Goal: Transaction & Acquisition: Purchase product/service

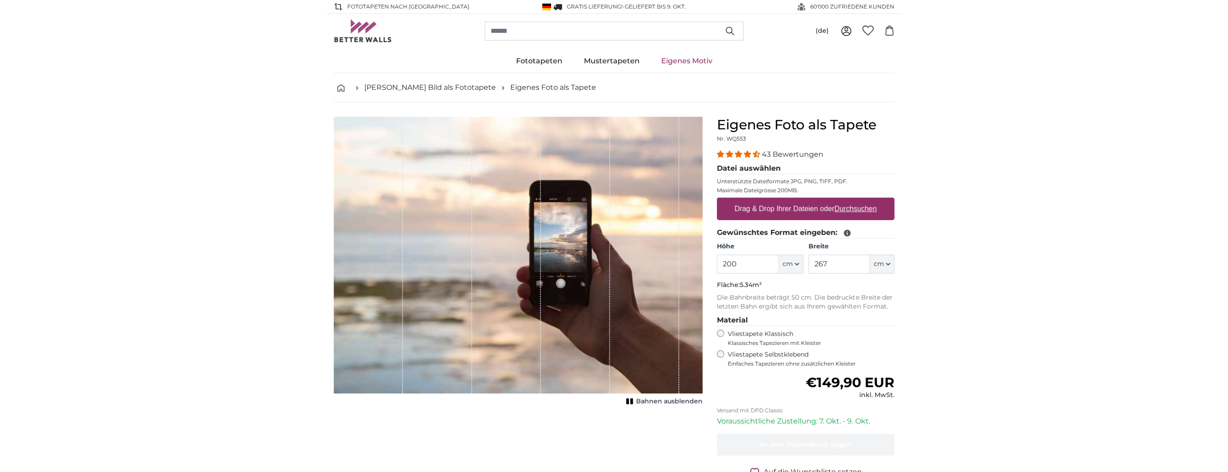
click at [865, 208] on u "Durchsuchen" at bounding box center [856, 209] width 42 height 8
click at [865, 200] on input "Drag & Drop Ihrer Dateien oder Durchsuchen" at bounding box center [805, 199] width 177 height 3
type input "**********"
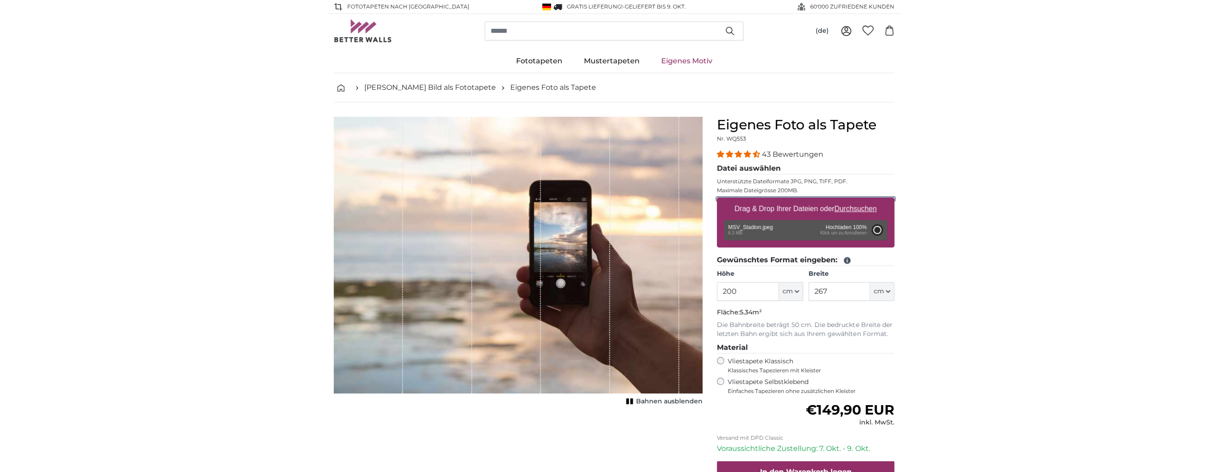
type input "322"
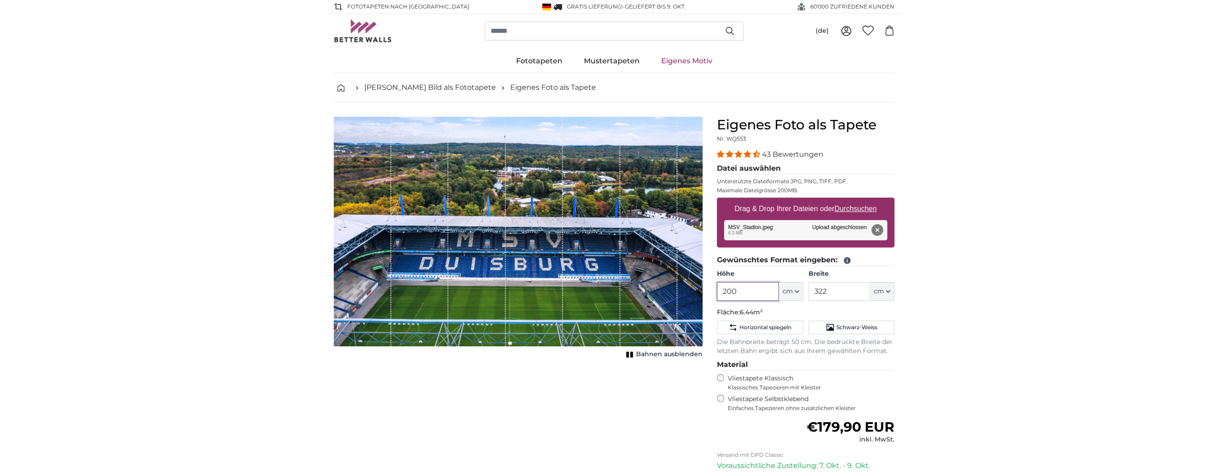
drag, startPoint x: 747, startPoint y: 288, endPoint x: 700, endPoint y: 282, distance: 47.1
click at [700, 282] on product-detail "Abbrechen Bild zuschneiden Bahnen ausblenden Eigenes Foto als Tapete Nr. WQ553 …" at bounding box center [614, 334] width 575 height 464
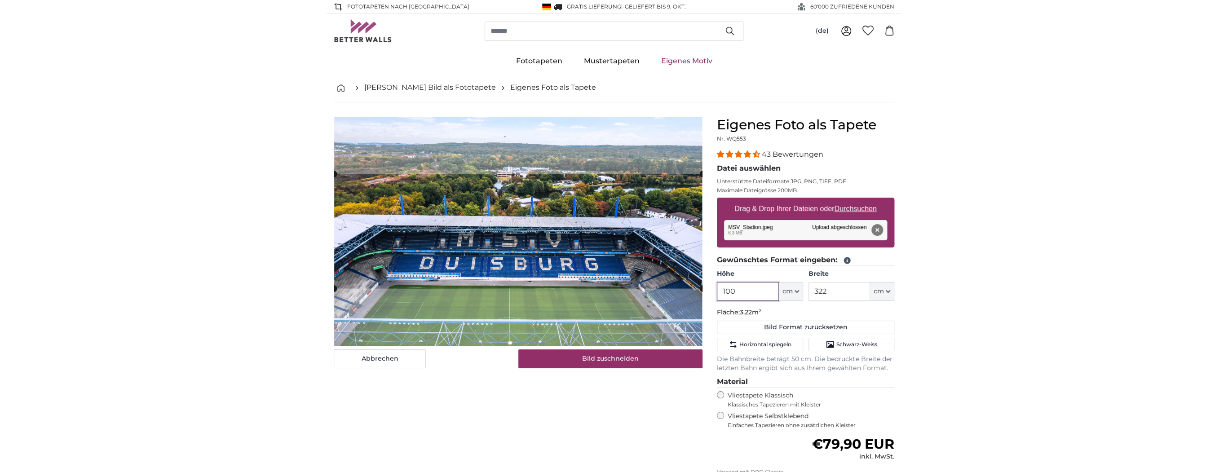
type input "100"
click at [845, 289] on input "322" at bounding box center [840, 291] width 62 height 19
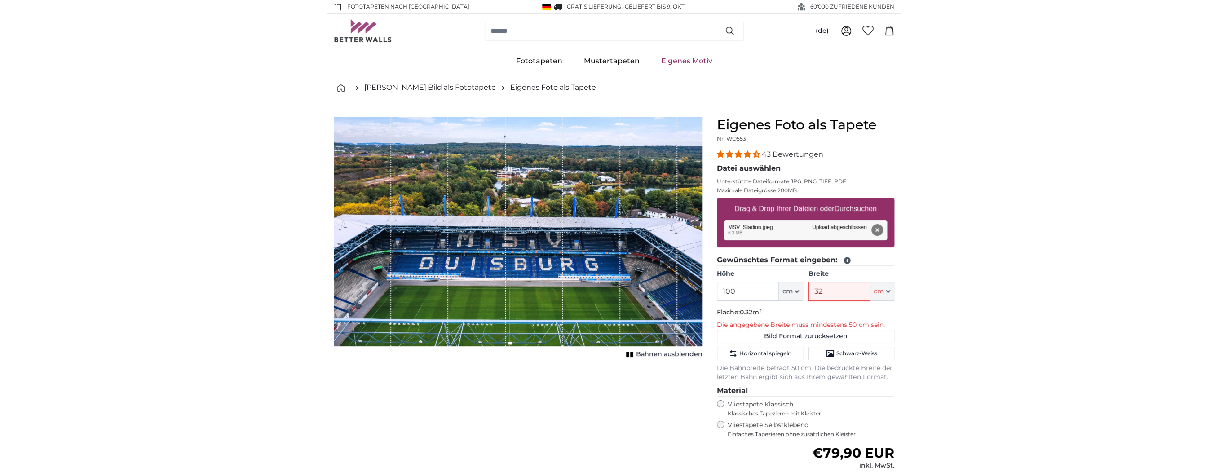
type input "321"
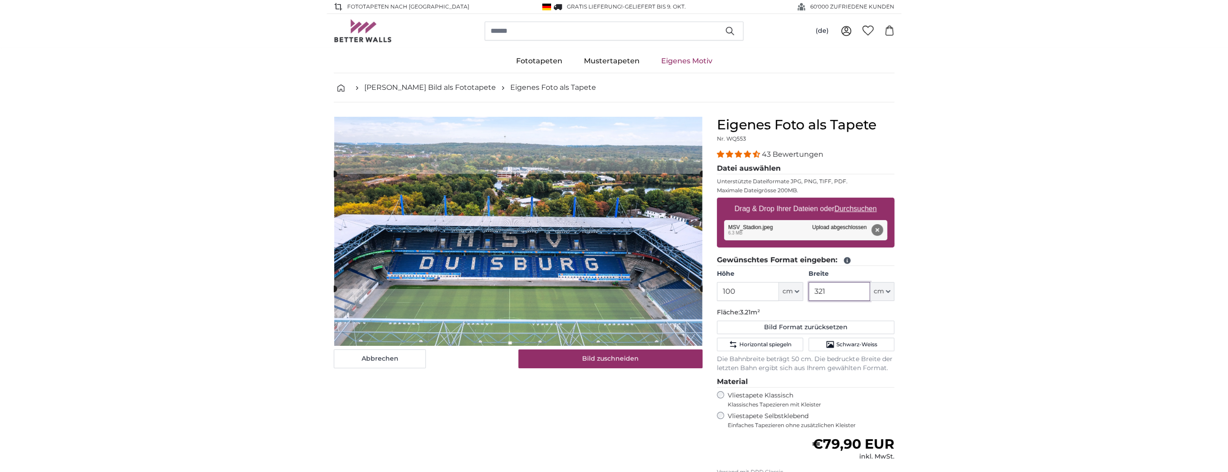
type input "321"
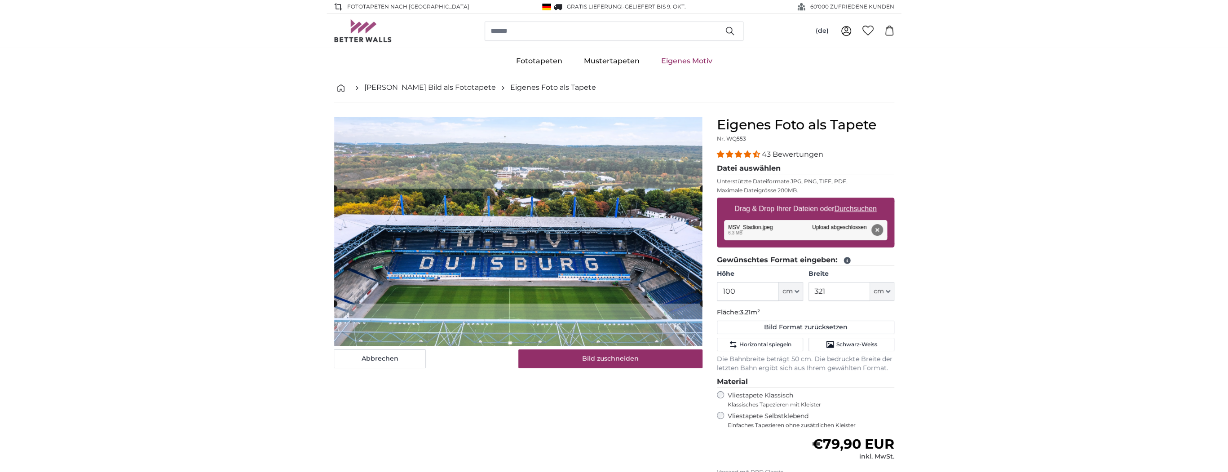
click at [516, 253] on cropper-handle at bounding box center [518, 246] width 369 height 115
click at [613, 353] on button "Bild zuschneiden" at bounding box center [610, 359] width 185 height 19
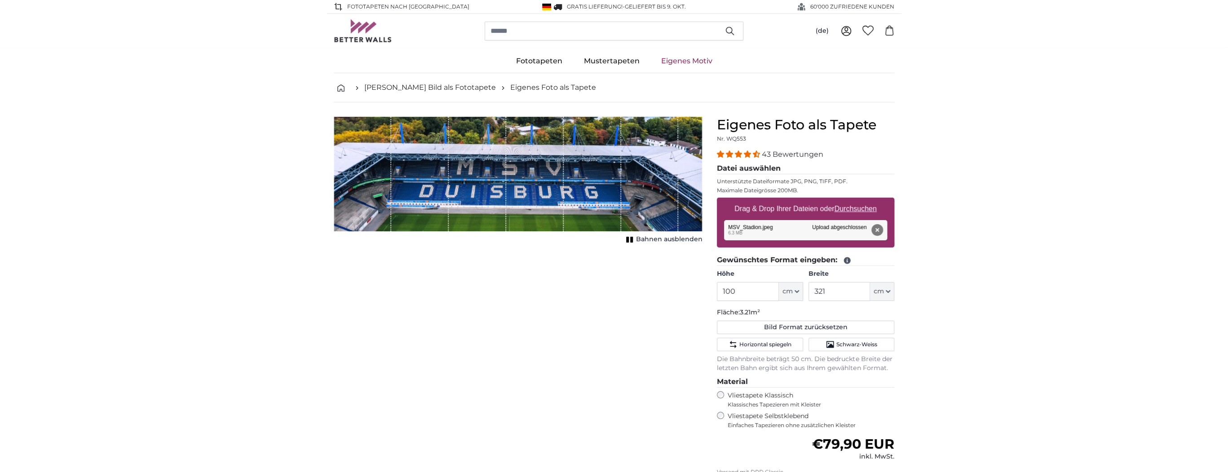
click at [672, 241] on span "Bahnen ausblenden" at bounding box center [669, 239] width 66 height 9
click at [796, 325] on button "Bild Format zurücksetzen" at bounding box center [805, 327] width 177 height 13
type input "200"
type input "322"
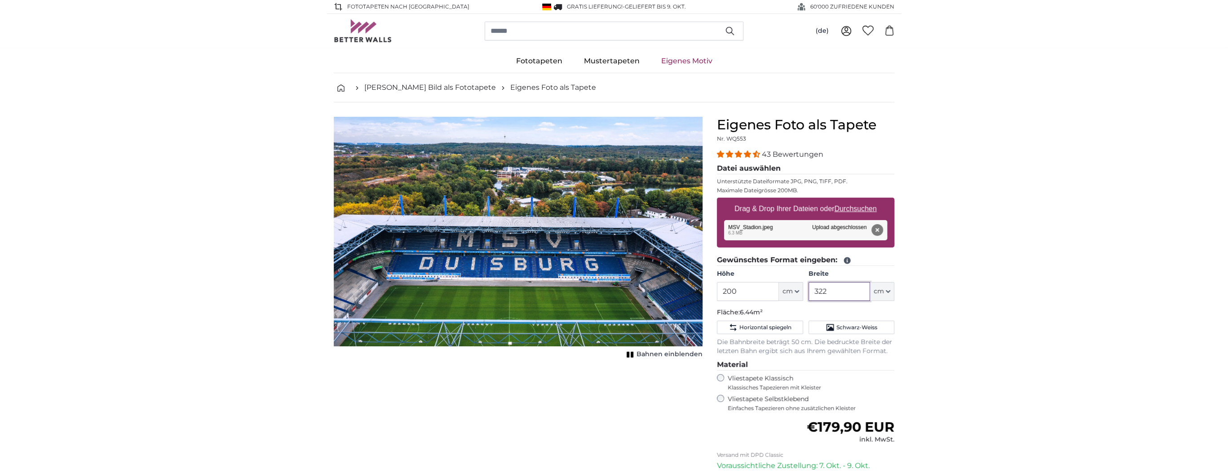
click at [841, 289] on input "322" at bounding box center [840, 291] width 62 height 19
drag, startPoint x: 740, startPoint y: 288, endPoint x: 675, endPoint y: 293, distance: 65.4
click at [675, 293] on product-detail "Abbrechen Bild zuschneiden Bahnen einblenden Eigenes Foto als Tapete Nr. WQ553 …" at bounding box center [614, 334] width 575 height 464
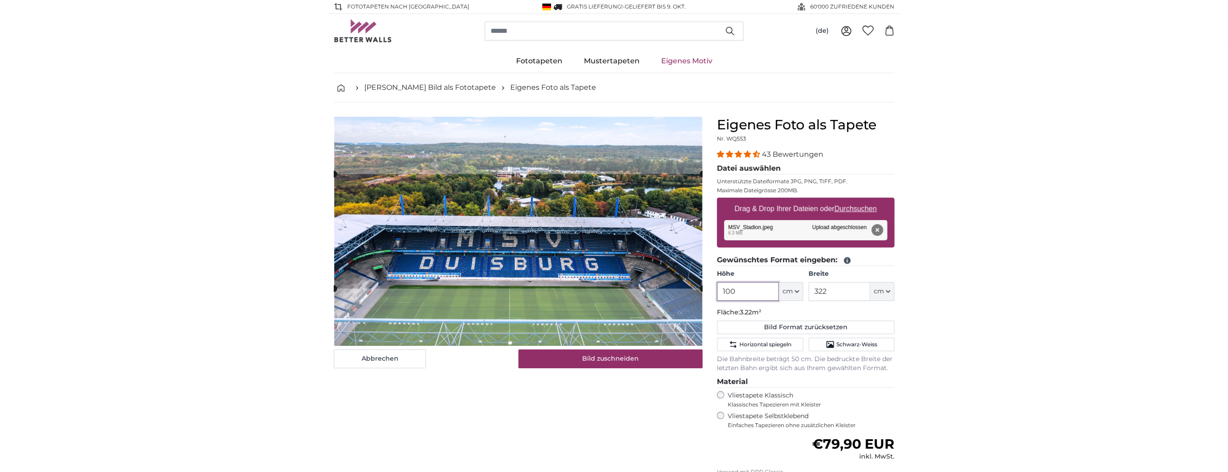
type input "100"
click at [846, 285] on input "322" at bounding box center [840, 291] width 62 height 19
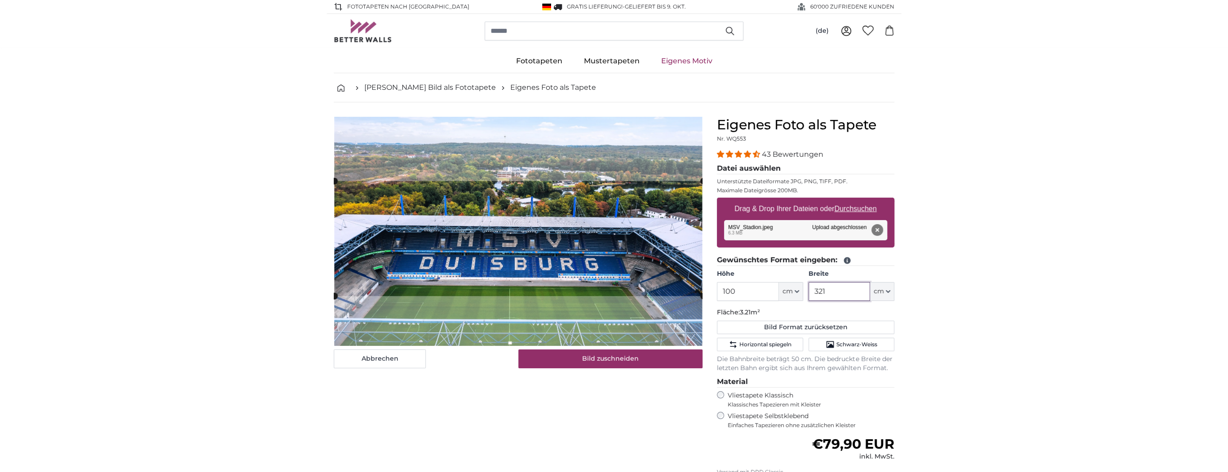
click at [591, 259] on cropper-handle at bounding box center [518, 238] width 369 height 115
type input "321"
click at [613, 362] on button "Bild zuschneiden" at bounding box center [610, 359] width 185 height 19
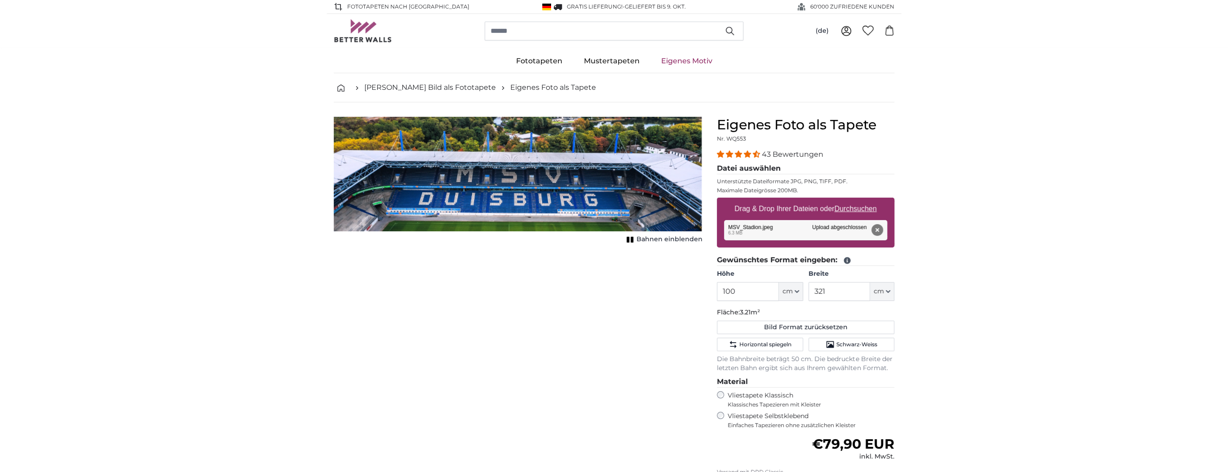
drag, startPoint x: 635, startPoint y: 186, endPoint x: 628, endPoint y: 186, distance: 6.3
click at [638, 194] on img "1 of 1" at bounding box center [518, 174] width 369 height 115
drag, startPoint x: 611, startPoint y: 173, endPoint x: 613, endPoint y: 131, distance: 41.8
click at [613, 131] on img "1 of 1" at bounding box center [518, 174] width 369 height 115
drag, startPoint x: 604, startPoint y: 122, endPoint x: 605, endPoint y: 115, distance: 7.2
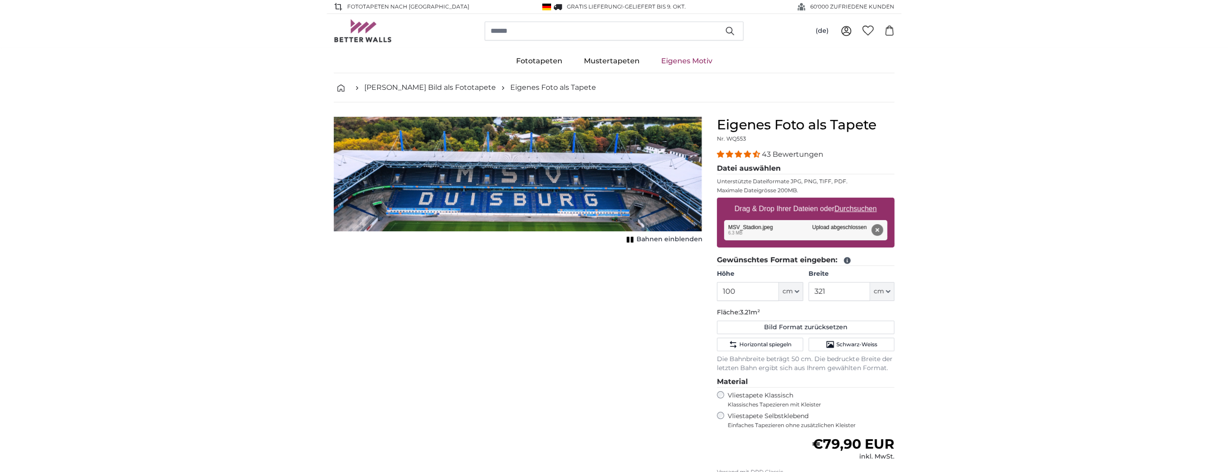
click at [605, 115] on product-detail "Abbrechen Bild zuschneiden Bahnen einblenden Eigenes Foto als Tapete Nr. WQ553 …" at bounding box center [614, 342] width 575 height 481
click at [593, 159] on img "1 of 1" at bounding box center [518, 174] width 369 height 115
click at [663, 235] on span "Bahnen einblenden" at bounding box center [670, 239] width 66 height 9
click at [664, 239] on span "Bahnen ausblenden" at bounding box center [669, 239] width 66 height 9
click at [792, 323] on button "Bild Format zurücksetzen" at bounding box center [805, 327] width 177 height 13
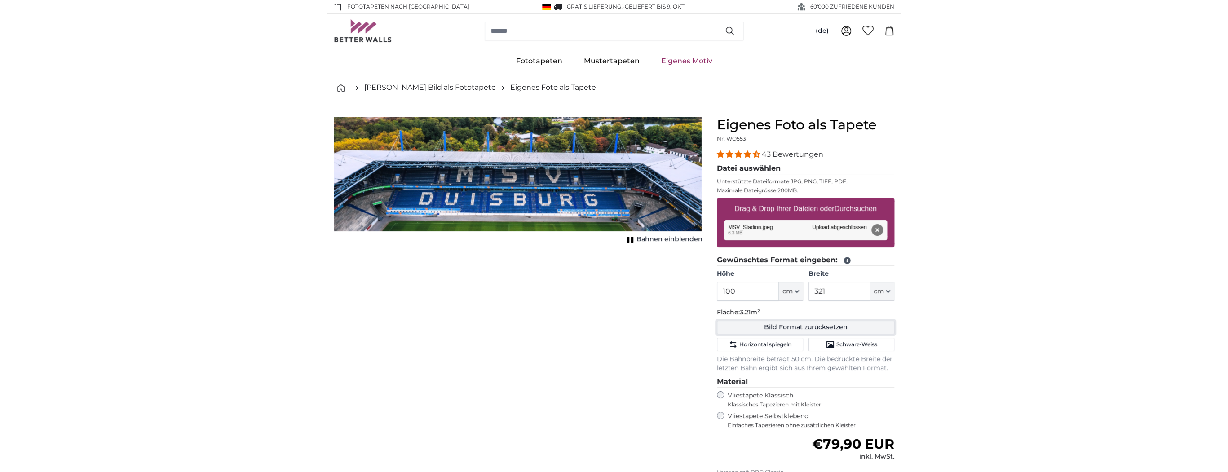
type input "200"
type input "322"
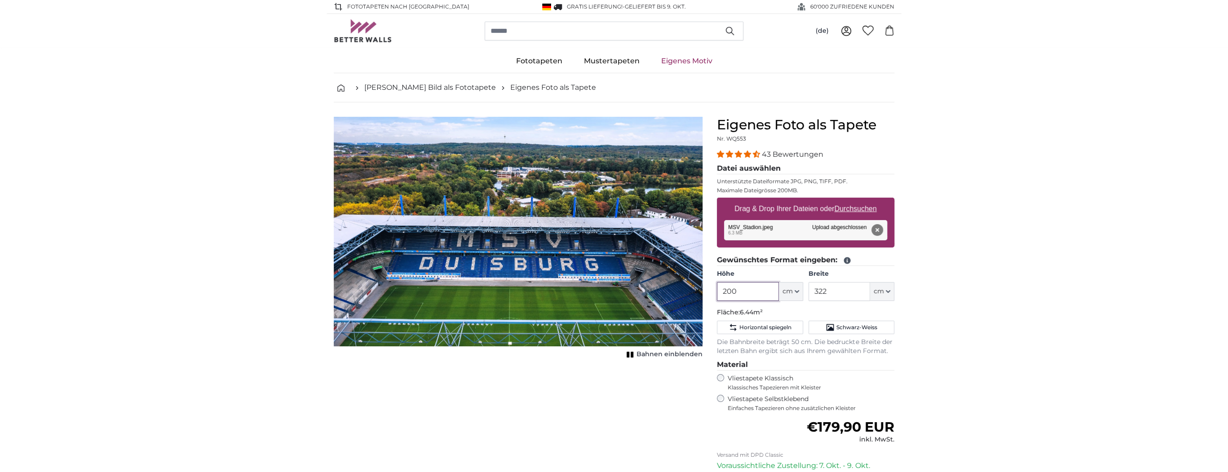
drag, startPoint x: 747, startPoint y: 291, endPoint x: 695, endPoint y: 288, distance: 51.3
click at [695, 288] on product-detail "Abbrechen Bild zuschneiden Bahnen einblenden Eigenes Foto als Tapete Nr. WQ553 …" at bounding box center [614, 334] width 575 height 464
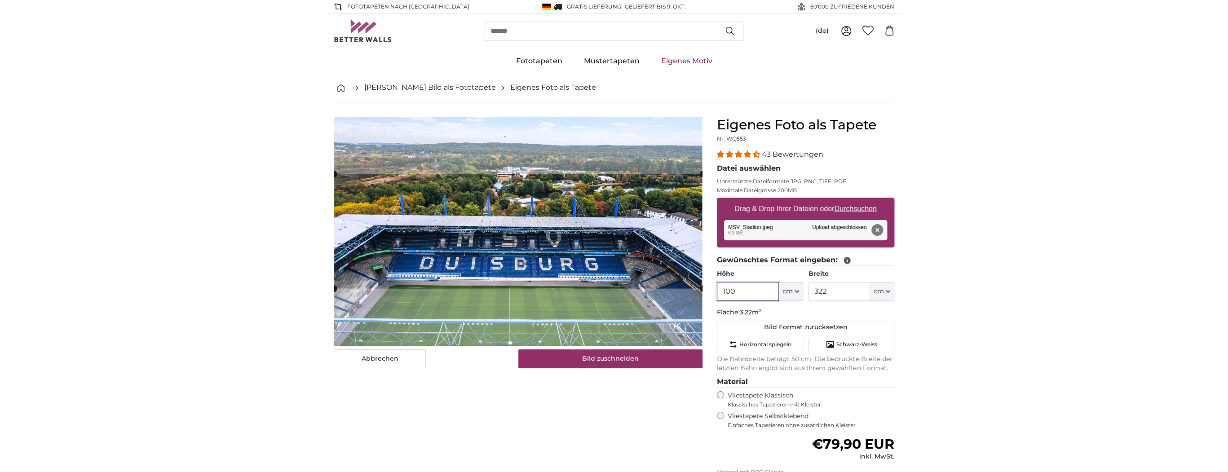
type input "100"
click at [854, 295] on input "322" at bounding box center [840, 291] width 62 height 19
type input "321"
drag, startPoint x: 1060, startPoint y: 298, endPoint x: 585, endPoint y: 247, distance: 478.0
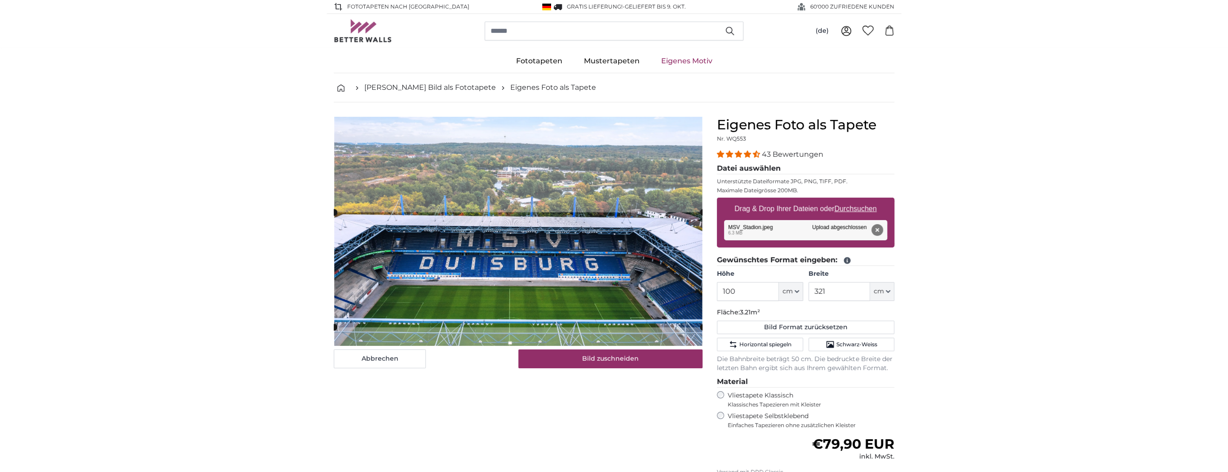
click at [602, 285] on cropper-handle at bounding box center [518, 269] width 369 height 115
click at [617, 358] on button "Bild zuschneiden" at bounding box center [610, 359] width 185 height 19
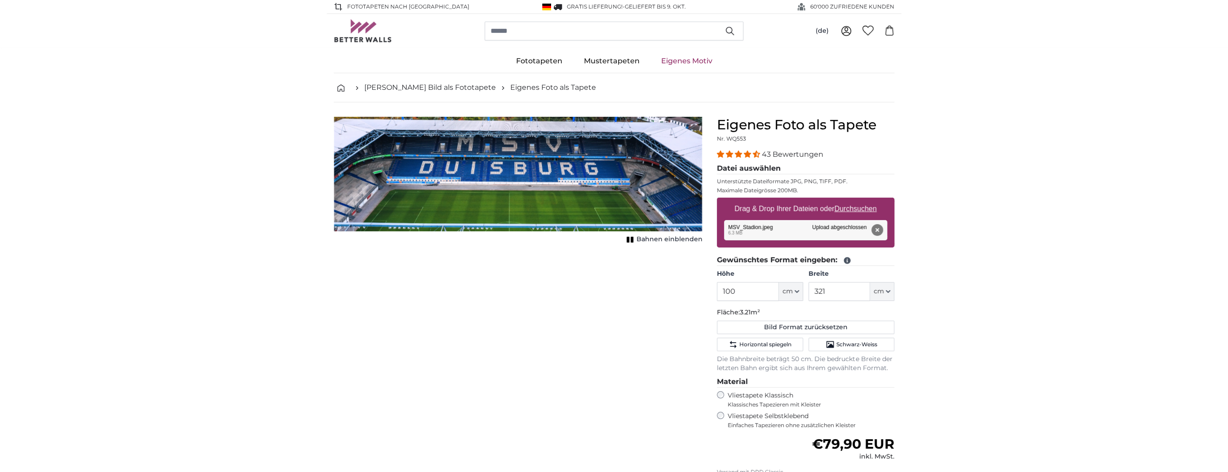
drag, startPoint x: 601, startPoint y: 187, endPoint x: 605, endPoint y: 202, distance: 15.4
click at [605, 202] on img "1 of 1" at bounding box center [518, 174] width 369 height 115
click at [678, 240] on span "Bahnen einblenden" at bounding box center [670, 239] width 66 height 9
drag, startPoint x: 572, startPoint y: 196, endPoint x: 571, endPoint y: 233, distance: 36.9
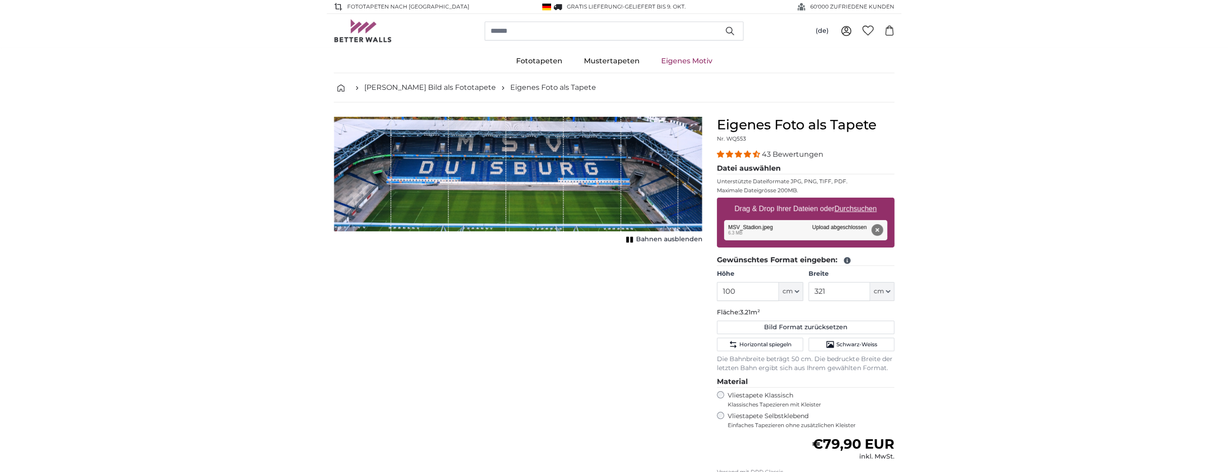
click at [571, 233] on div "Bahnen ausblenden" at bounding box center [518, 181] width 369 height 129
drag, startPoint x: 589, startPoint y: 194, endPoint x: 591, endPoint y: 208, distance: 15.0
click at [590, 212] on div "1 of 1" at bounding box center [593, 174] width 58 height 115
click at [658, 239] on span "Bahnen ausblenden" at bounding box center [669, 239] width 66 height 9
drag, startPoint x: 655, startPoint y: 181, endPoint x: 641, endPoint y: 148, distance: 36.2
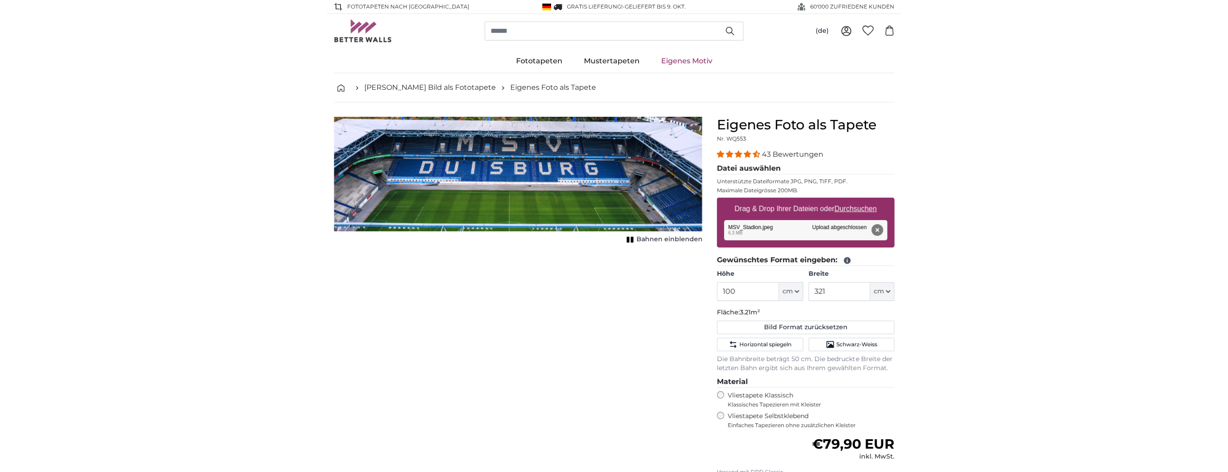
click at [641, 148] on img "1 of 1" at bounding box center [518, 174] width 369 height 115
drag, startPoint x: 641, startPoint y: 147, endPoint x: 639, endPoint y: 157, distance: 10.0
click at [639, 158] on img "1 of 1" at bounding box center [518, 174] width 369 height 115
click at [853, 288] on input "321" at bounding box center [840, 291] width 62 height 19
click at [816, 327] on button "Bild Format zurücksetzen" at bounding box center [805, 327] width 177 height 13
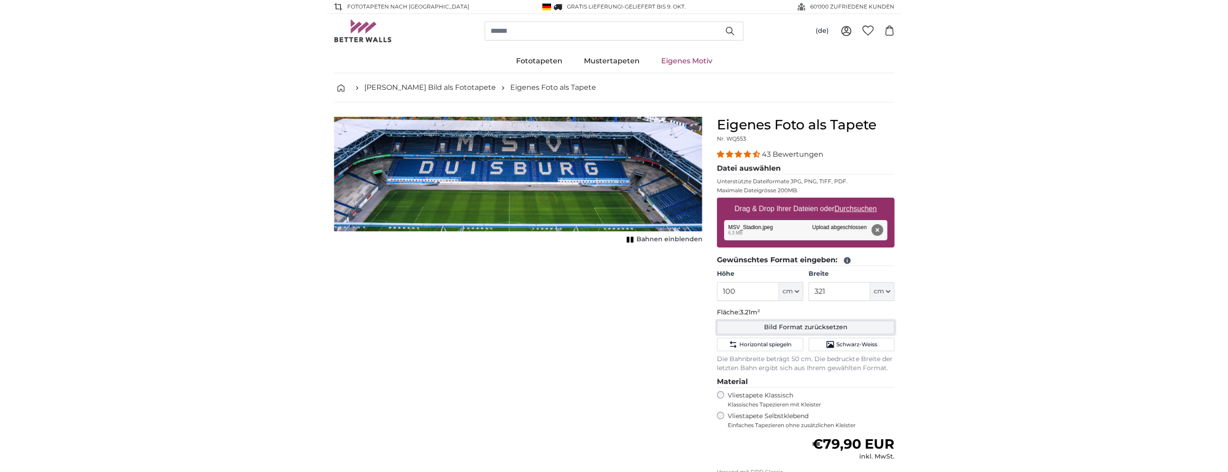
type input "200"
type input "322"
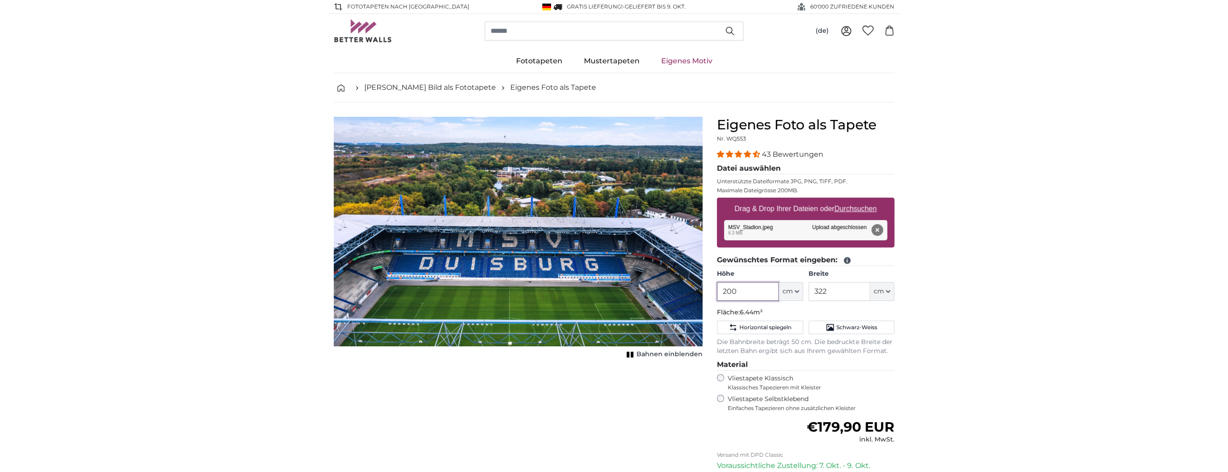
drag, startPoint x: 757, startPoint y: 286, endPoint x: 703, endPoint y: 282, distance: 54.1
click at [705, 287] on product-detail "Abbrechen Bild zuschneiden Bahnen einblenden Eigenes Foto als Tapete Nr. WQ553 …" at bounding box center [614, 334] width 575 height 464
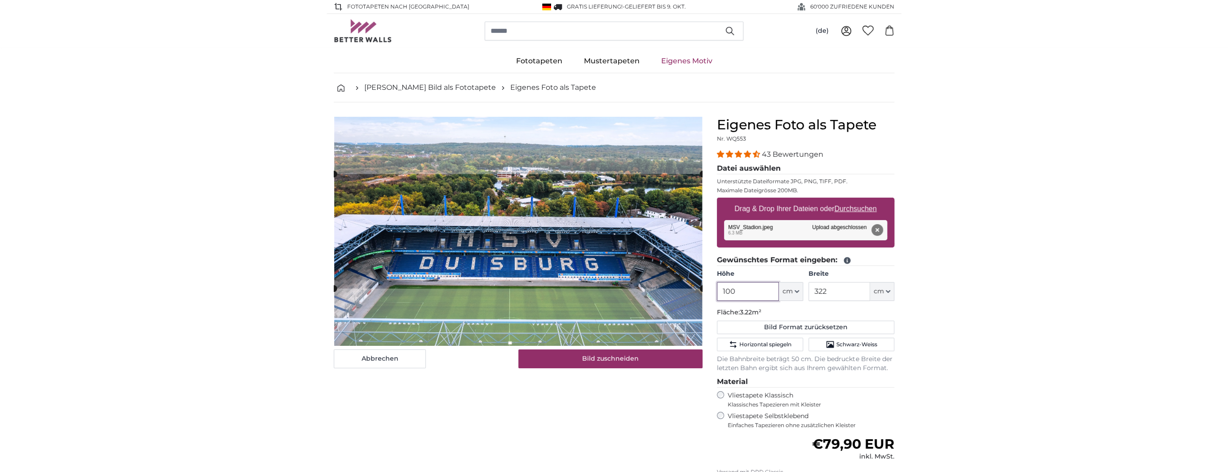
type input "100"
click at [848, 293] on input "322" at bounding box center [840, 291] width 62 height 19
click at [0, 0] on slot at bounding box center [0, 0] width 0 height 0
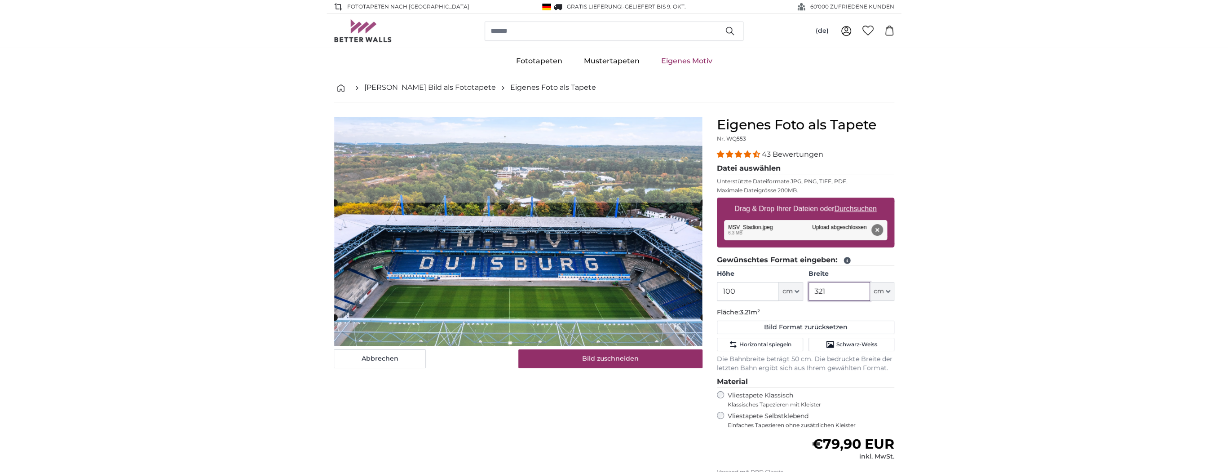
click at [617, 273] on cropper-handle at bounding box center [518, 260] width 369 height 115
type input "321"
click at [640, 353] on button "Bild zuschneiden" at bounding box center [610, 359] width 185 height 19
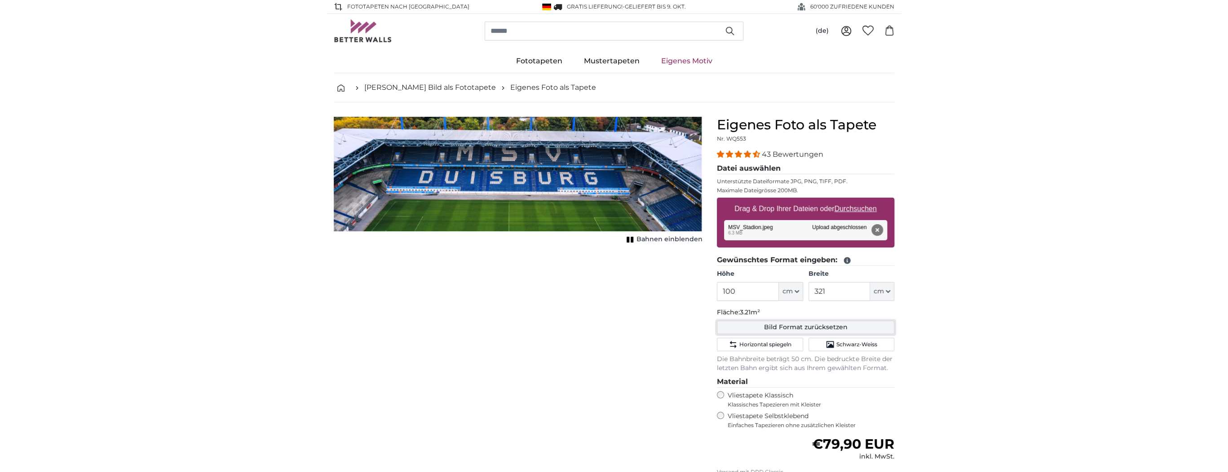
click at [814, 331] on button "Bild Format zurücksetzen" at bounding box center [805, 327] width 177 height 13
type input "200"
type input "322"
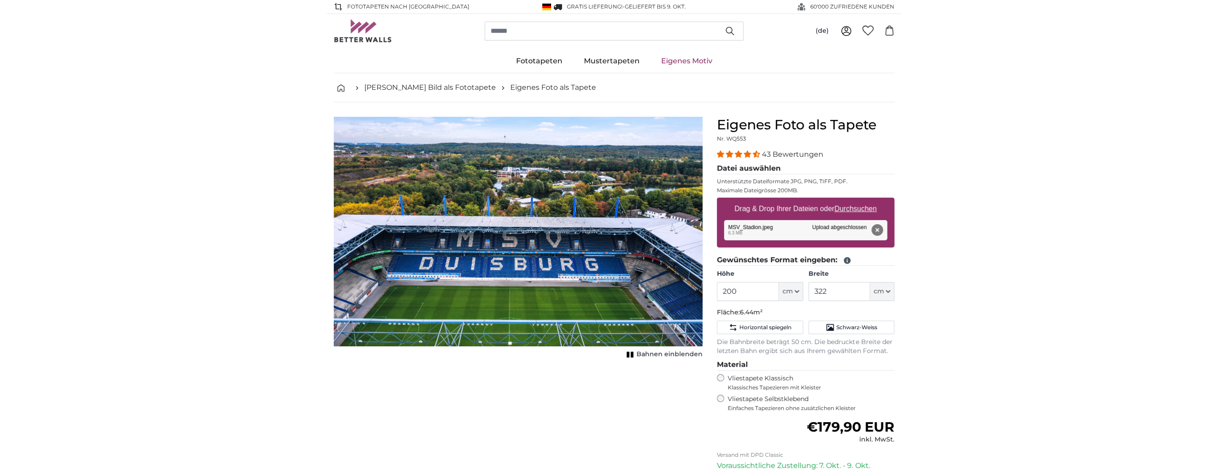
click at [881, 232] on button "Entfernen" at bounding box center [878, 230] width 12 height 12
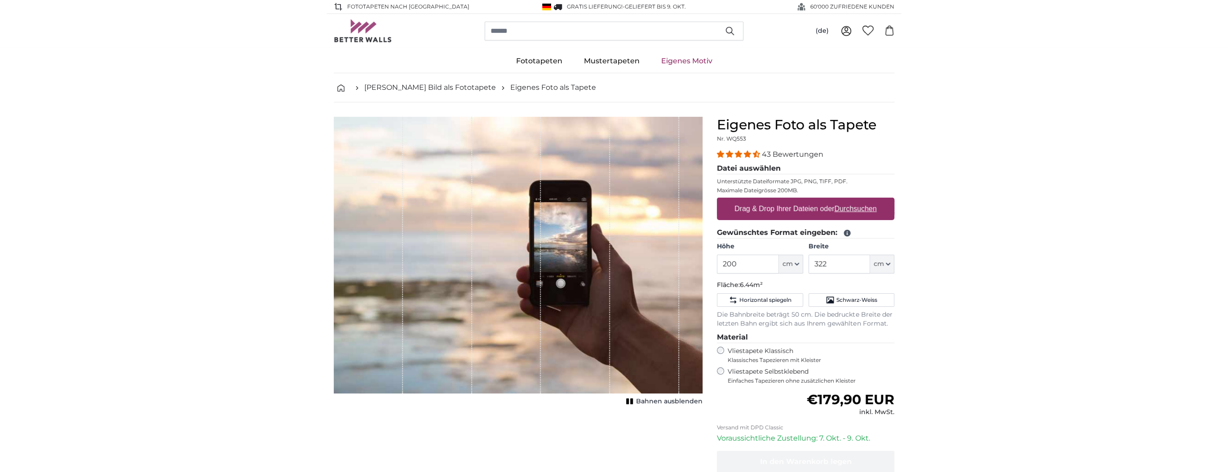
click at [869, 208] on u "Durchsuchen" at bounding box center [856, 209] width 42 height 8
click at [869, 200] on input "Drag & Drop Ihrer Dateien oder Durchsuchen" at bounding box center [805, 199] width 177 height 3
click at [852, 208] on u "Durchsuchen" at bounding box center [856, 209] width 42 height 8
click at [852, 200] on input "Drag & Drop Ihrer Dateien oder Durchsuchen" at bounding box center [805, 199] width 177 height 3
type input "**********"
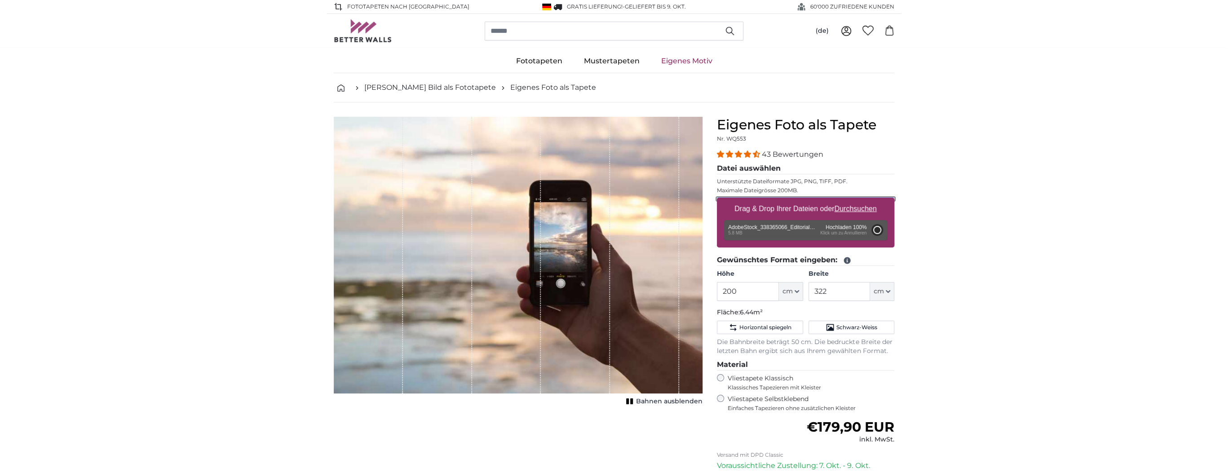
type input "300"
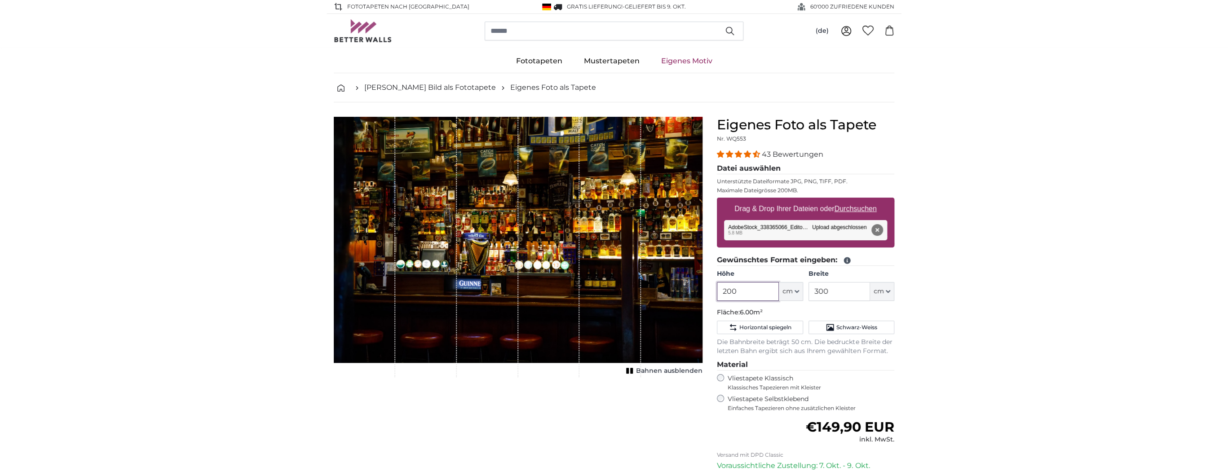
click at [747, 292] on input "200" at bounding box center [748, 291] width 62 height 19
drag, startPoint x: 749, startPoint y: 290, endPoint x: 705, endPoint y: 288, distance: 44.1
click at [705, 288] on product-detail "Abbrechen Bild zuschneiden Bahnen ausblenden Eigenes Foto als Tapete Nr. WQ553 …" at bounding box center [614, 334] width 575 height 464
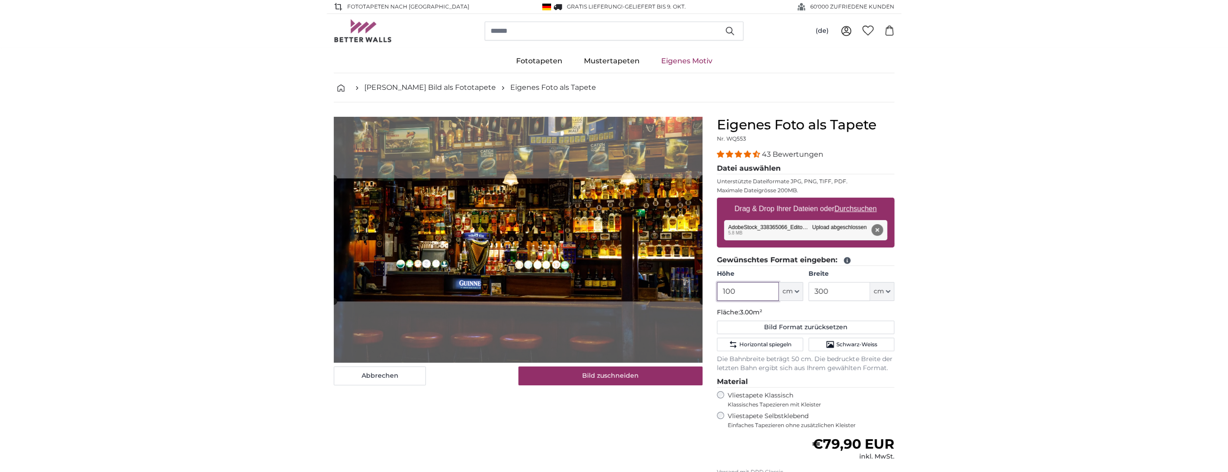
type input "100"
drag, startPoint x: 846, startPoint y: 288, endPoint x: 810, endPoint y: 288, distance: 36.4
click at [810, 288] on input "300" at bounding box center [840, 291] width 62 height 19
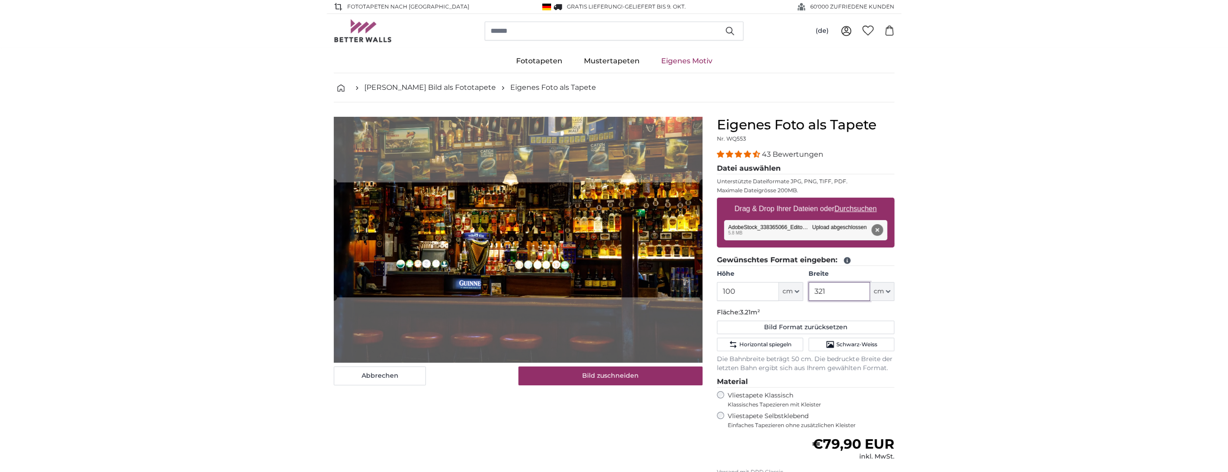
type input "321"
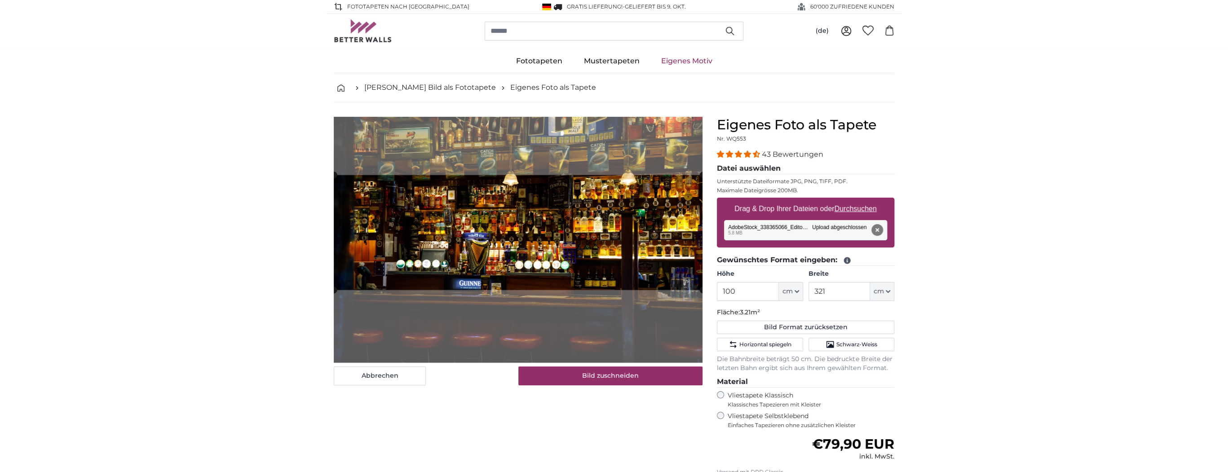
click at [532, 246] on cropper-handle at bounding box center [518, 232] width 369 height 115
click at [587, 376] on button "Bild zuschneiden" at bounding box center [610, 376] width 185 height 19
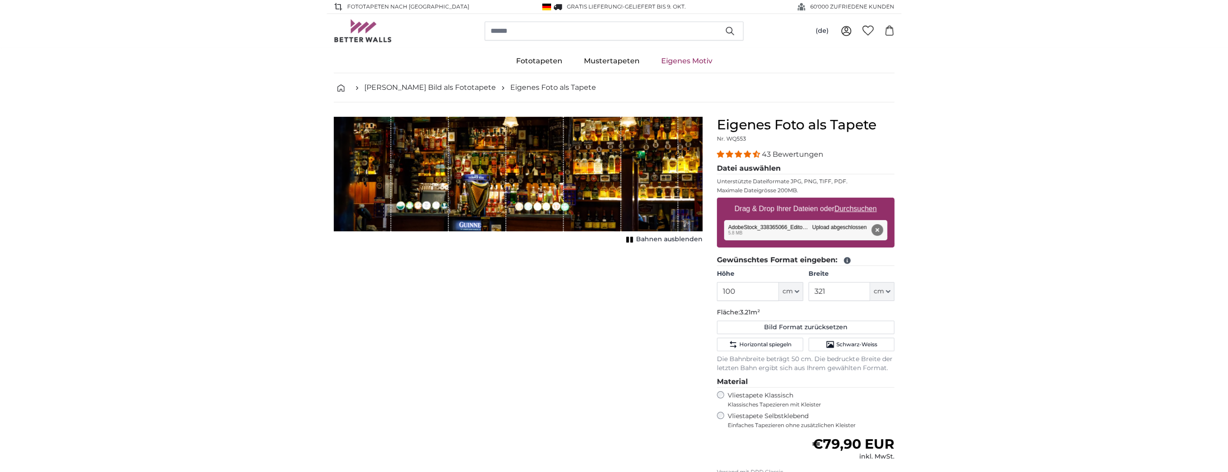
click at [668, 238] on span "Bahnen ausblenden" at bounding box center [669, 239] width 66 height 9
click at [740, 286] on input "100" at bounding box center [748, 291] width 62 height 19
click at [792, 324] on button "Bild Format zurücksetzen" at bounding box center [805, 327] width 177 height 13
type input "200"
type input "300"
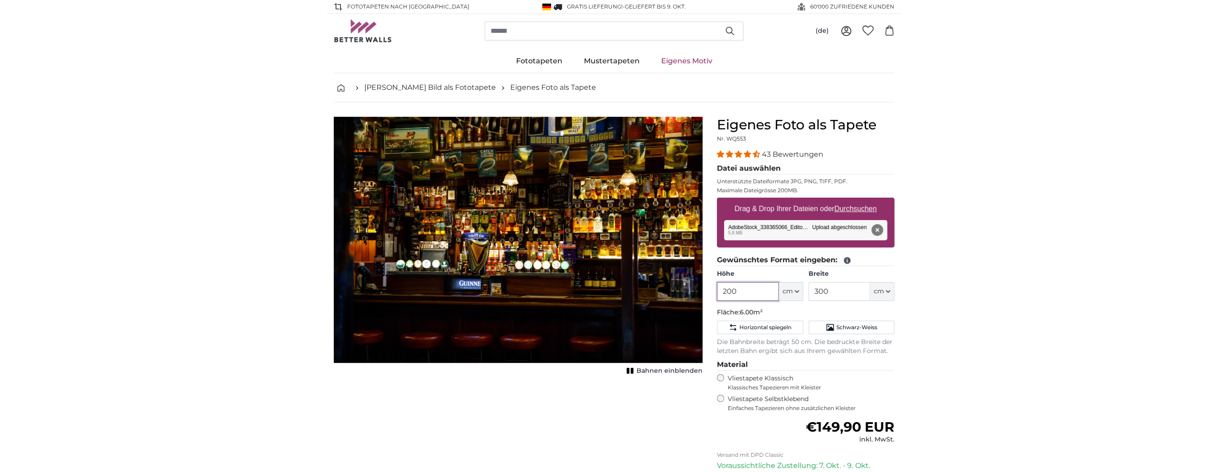
drag, startPoint x: 750, startPoint y: 290, endPoint x: 674, endPoint y: 272, distance: 78.5
click at [675, 282] on product-detail "Abbrechen Bild zuschneiden Bahnen einblenden Eigenes Foto als Tapete Nr. WQ553 …" at bounding box center [614, 334] width 575 height 464
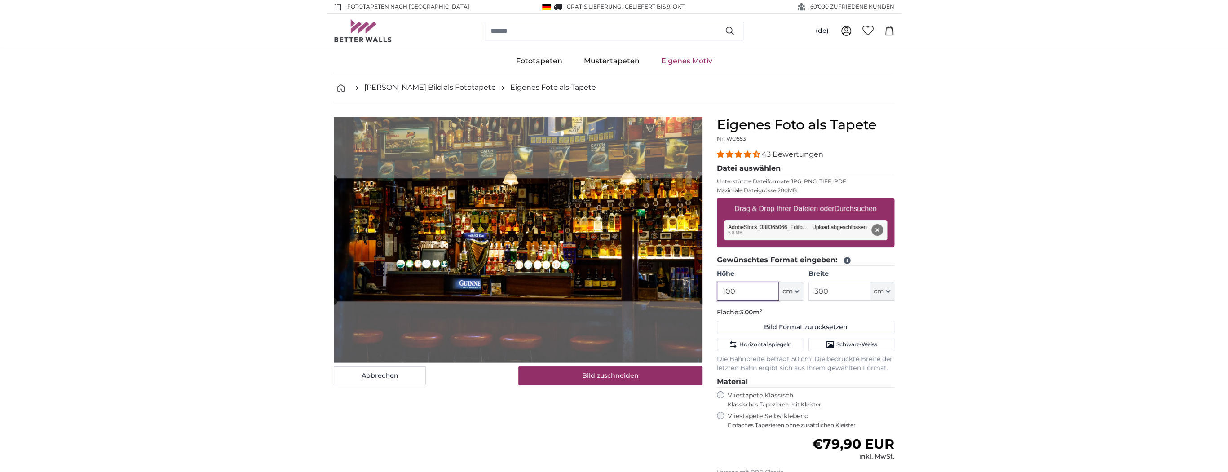
type input "100"
drag, startPoint x: 848, startPoint y: 291, endPoint x: 798, endPoint y: 292, distance: 50.3
click at [798, 292] on div "Höhe 100 ft cm Centimeter (cm) Inches (inch) Feet (ft. in.) Breite 300 ft cm Ce…" at bounding box center [805, 285] width 177 height 31
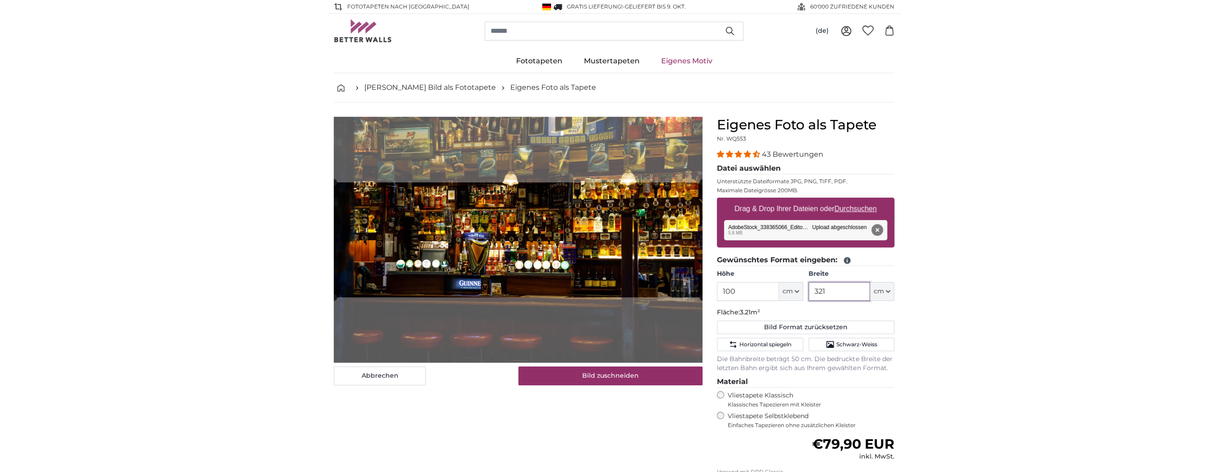
type input "321"
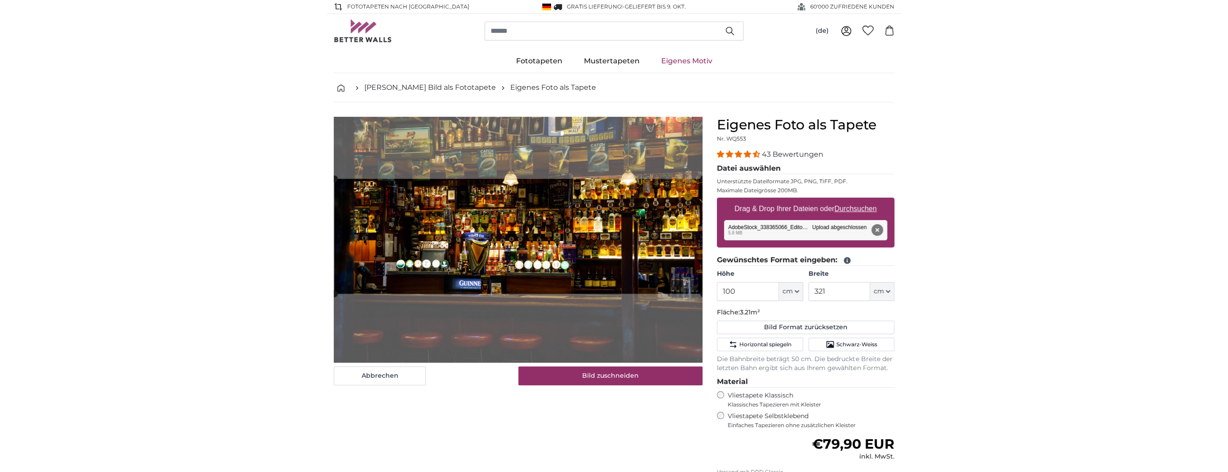
click at [631, 270] on cropper-handle at bounding box center [518, 236] width 369 height 115
click at [607, 379] on button "Bild zuschneiden" at bounding box center [610, 376] width 185 height 19
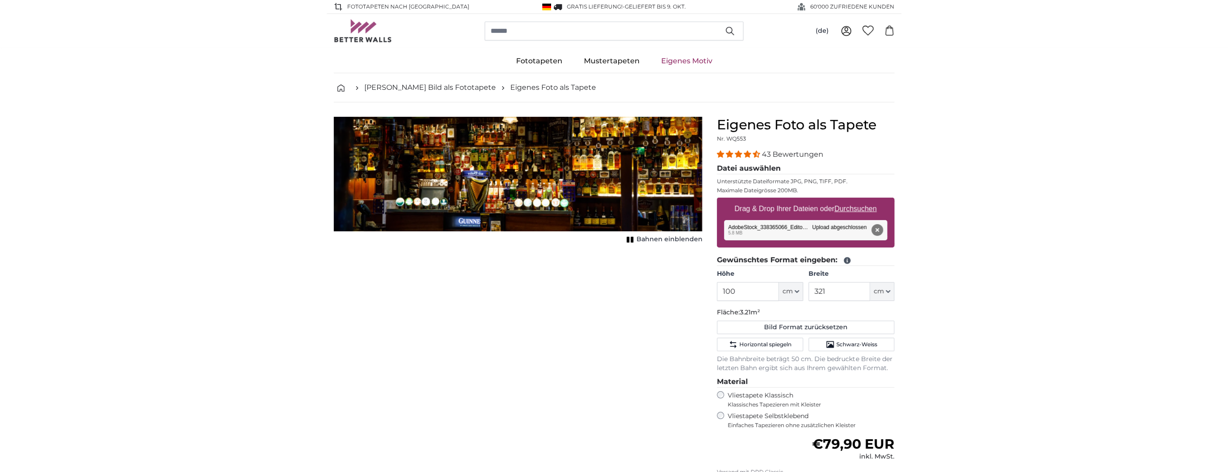
click at [593, 361] on div "Abbrechen Bild zuschneiden Bahnen einblenden" at bounding box center [518, 350] width 383 height 466
click at [788, 322] on button "Bild Format zurücksetzen" at bounding box center [805, 327] width 177 height 13
type input "200"
type input "300"
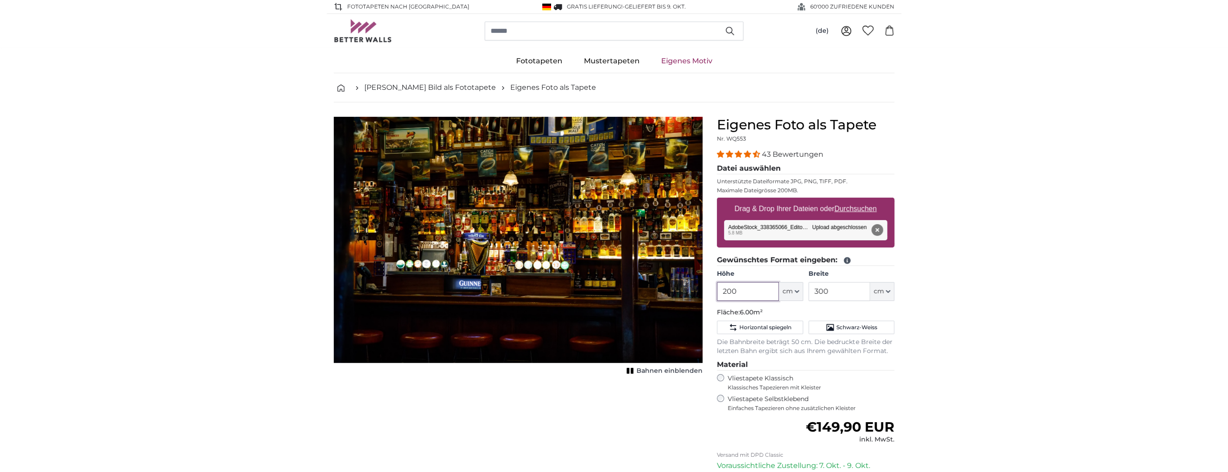
drag, startPoint x: 750, startPoint y: 290, endPoint x: 693, endPoint y: 290, distance: 57.5
click at [693, 290] on product-detail "Abbrechen Bild zuschneiden Bahnen einblenden Eigenes Foto als Tapete Nr. WQ553 …" at bounding box center [614, 334] width 575 height 464
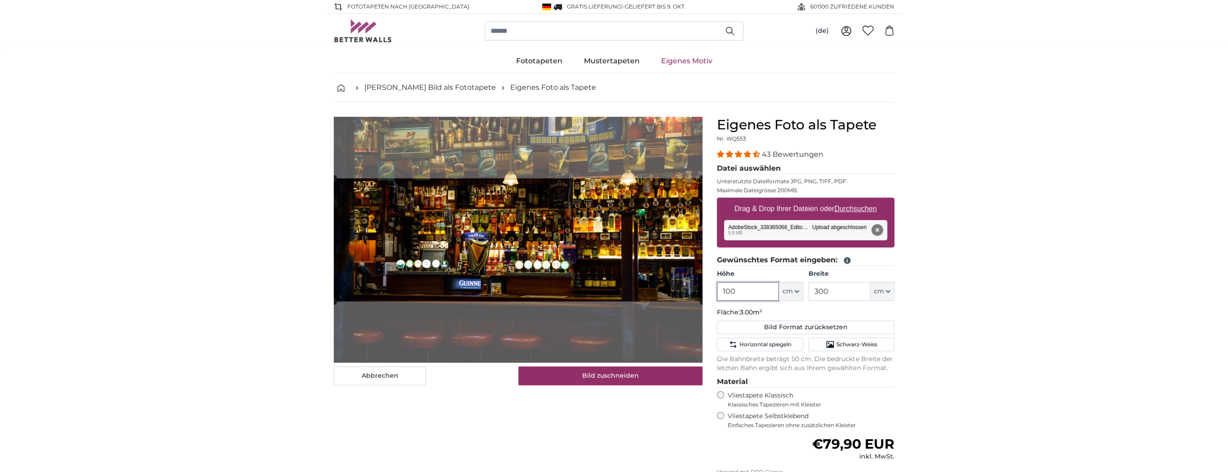
type input "100"
drag, startPoint x: 840, startPoint y: 289, endPoint x: 792, endPoint y: 291, distance: 48.1
click at [799, 292] on div "Höhe 100 ft cm Centimeter (cm) Inches (inch) Feet (ft. in.) Breite 300 ft cm Ce…" at bounding box center [805, 285] width 177 height 31
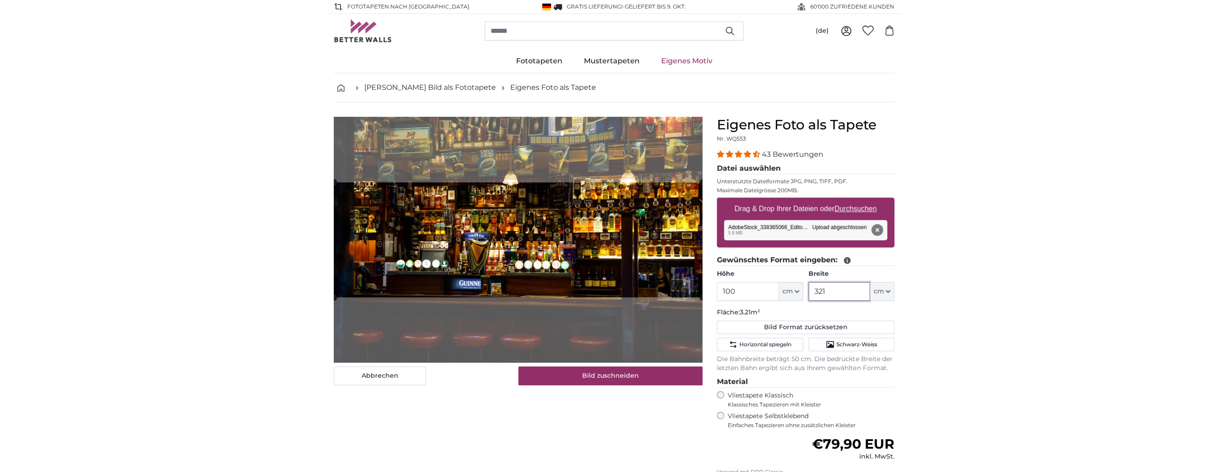
type input "321"
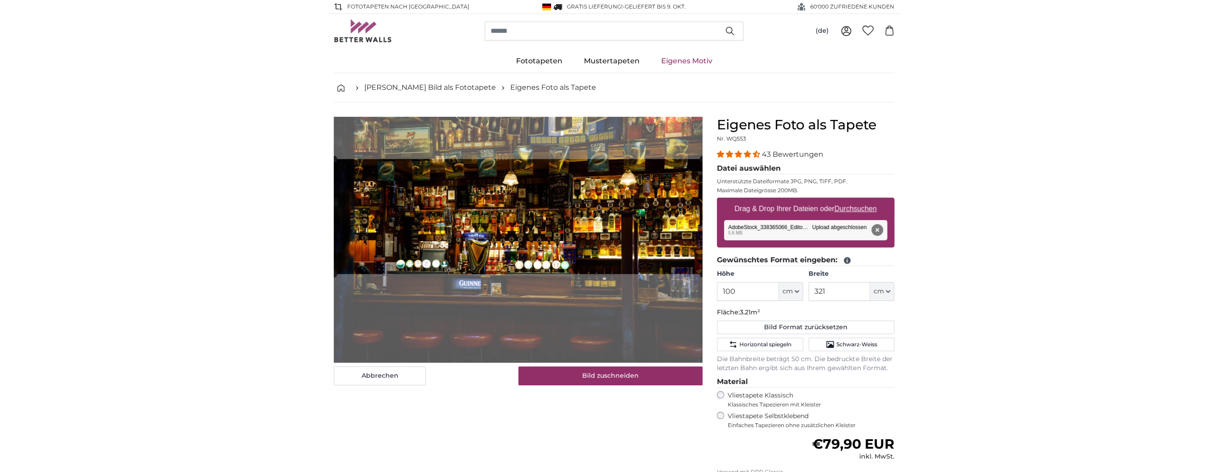
click at [540, 254] on cropper-handle at bounding box center [518, 216] width 369 height 115
click at [563, 369] on button "Bild zuschneiden" at bounding box center [610, 376] width 185 height 19
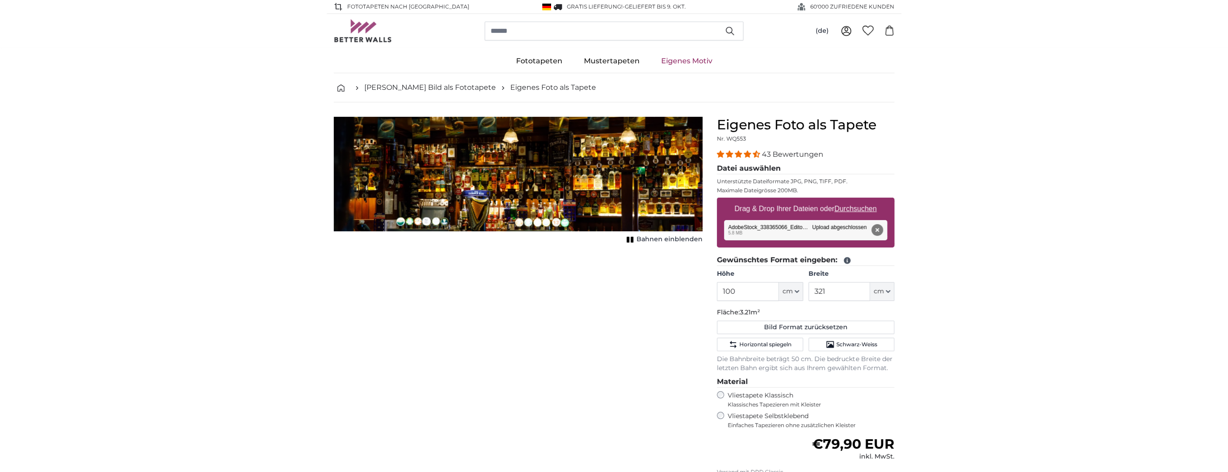
drag, startPoint x: 489, startPoint y: 185, endPoint x: 494, endPoint y: 172, distance: 14.4
click at [494, 172] on img "1 of 1" at bounding box center [518, 174] width 369 height 115
drag, startPoint x: 494, startPoint y: 180, endPoint x: 492, endPoint y: 189, distance: 9.5
click at [492, 189] on img "1 of 1" at bounding box center [518, 174] width 369 height 115
drag, startPoint x: 513, startPoint y: 190, endPoint x: 513, endPoint y: 178, distance: 11.7
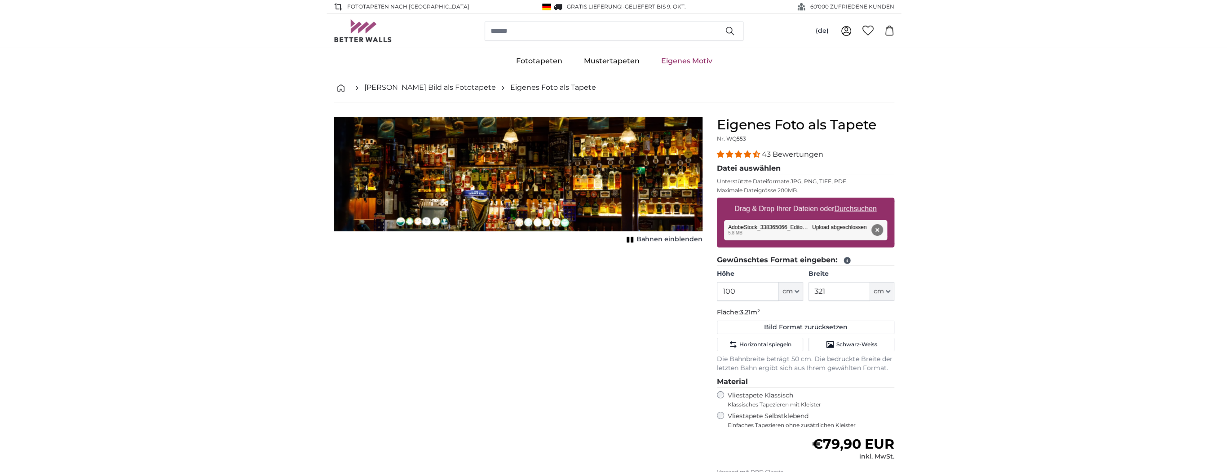
click at [513, 178] on img "1 of 1" at bounding box center [518, 174] width 369 height 115
drag, startPoint x: 547, startPoint y: 205, endPoint x: 545, endPoint y: 183, distance: 21.6
click at [545, 183] on img "1 of 1" at bounding box center [518, 174] width 369 height 115
click at [546, 34] on input "search" at bounding box center [614, 31] width 259 height 19
drag, startPoint x: 369, startPoint y: 173, endPoint x: 367, endPoint y: 155, distance: 18.6
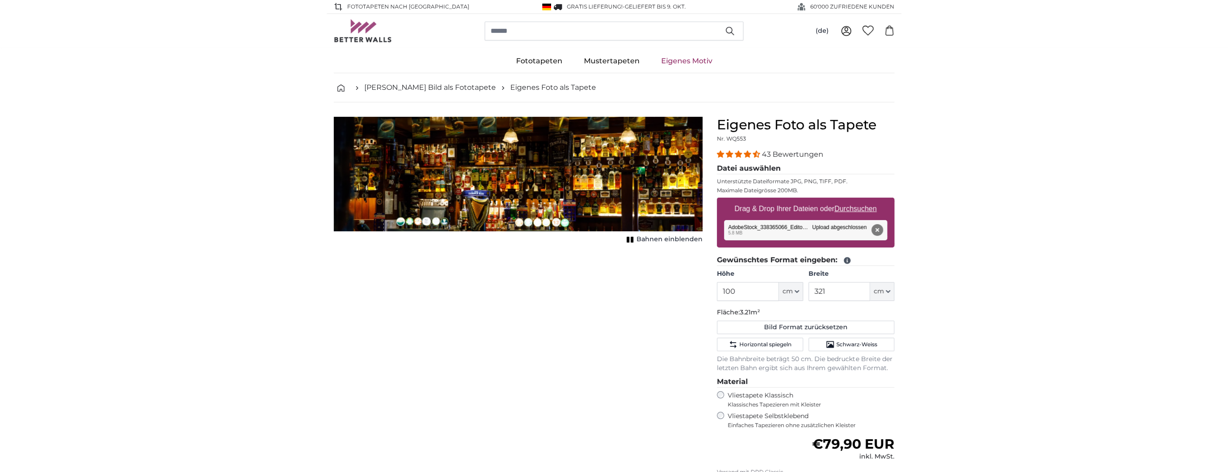
click at [367, 156] on img "1 of 1" at bounding box center [518, 174] width 369 height 115
click at [795, 327] on button "Bild Format zurücksetzen" at bounding box center [805, 327] width 177 height 13
type input "200"
type input "300"
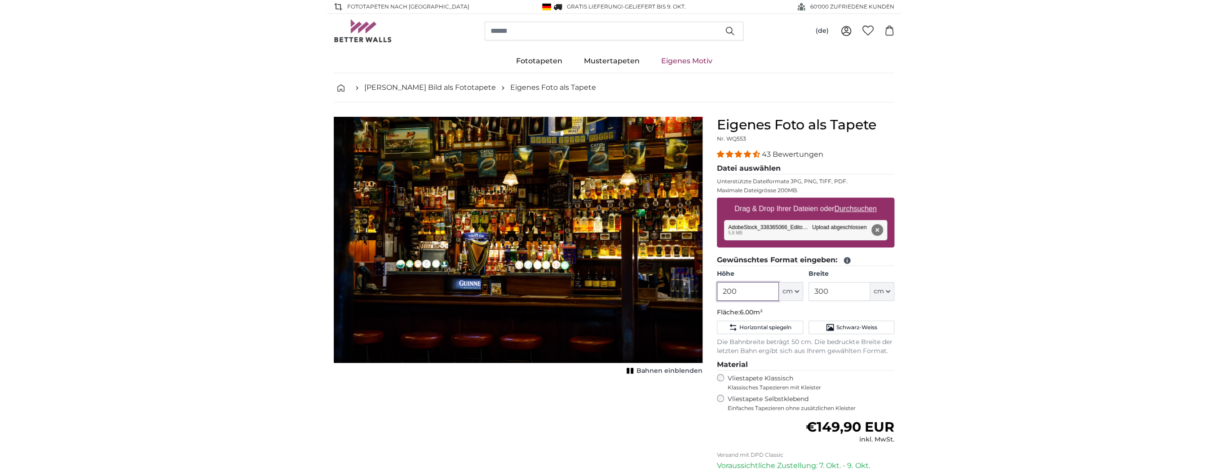
drag, startPoint x: 750, startPoint y: 288, endPoint x: 684, endPoint y: 288, distance: 66.5
click at [684, 288] on product-detail "Abbrechen Bild zuschneiden Bahnen einblenden Eigenes Foto als Tapete Nr. WQ553 …" at bounding box center [614, 334] width 575 height 464
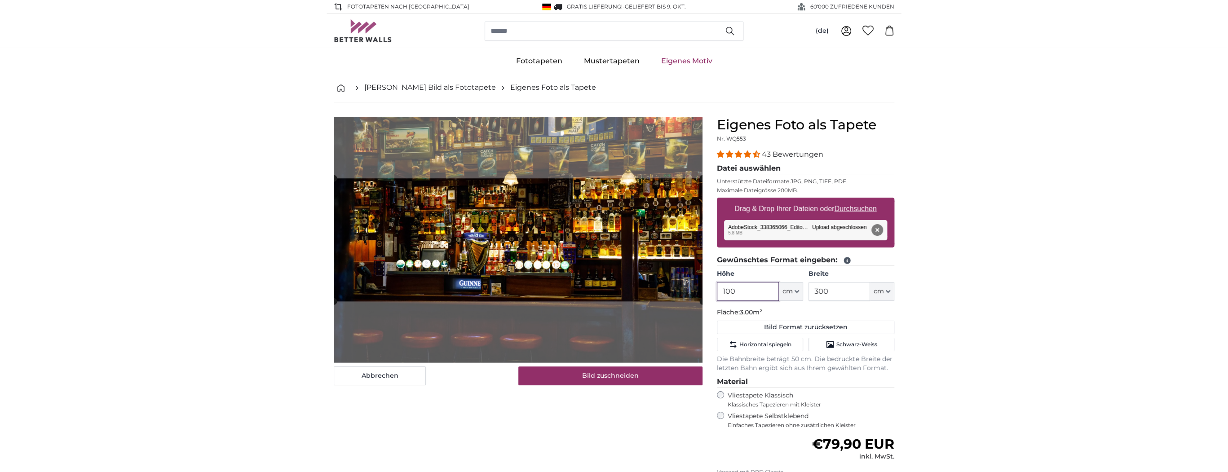
type input "100"
drag, startPoint x: 838, startPoint y: 288, endPoint x: 783, endPoint y: 283, distance: 55.5
click at [783, 284] on div "Höhe 100 ft cm Centimeter (cm) Inches (inch) Feet (ft. in.) Breite 300 ft cm Ce…" at bounding box center [805, 285] width 177 height 31
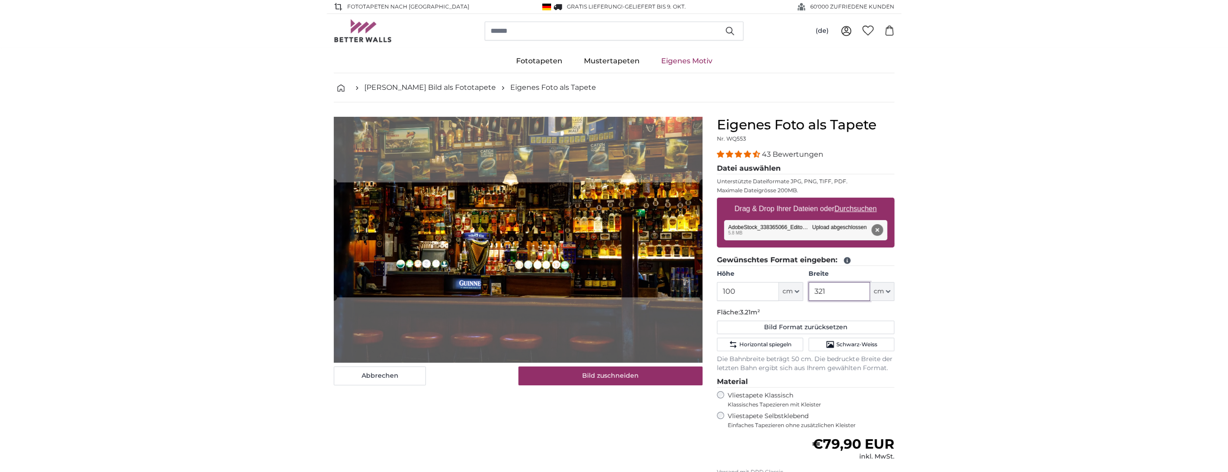
type input "321"
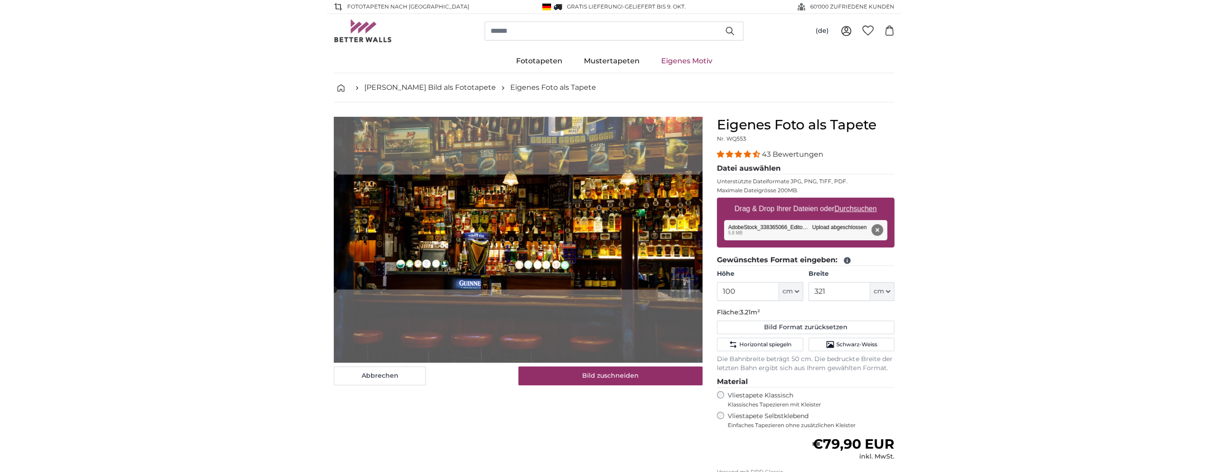
click at [561, 274] on cropper-handle at bounding box center [518, 232] width 369 height 115
click at [594, 368] on button "Bild zuschneiden" at bounding box center [610, 376] width 185 height 19
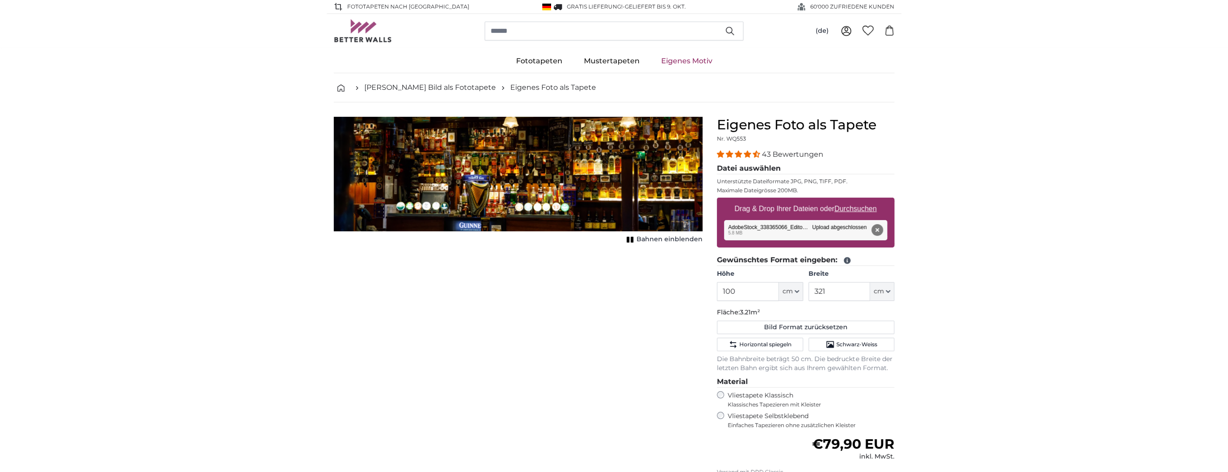
click at [480, 229] on img "1 of 1" at bounding box center [518, 174] width 369 height 115
drag, startPoint x: 261, startPoint y: 195, endPoint x: 325, endPoint y: 59, distance: 149.9
drag, startPoint x: 397, startPoint y: 154, endPoint x: 399, endPoint y: 142, distance: 11.4
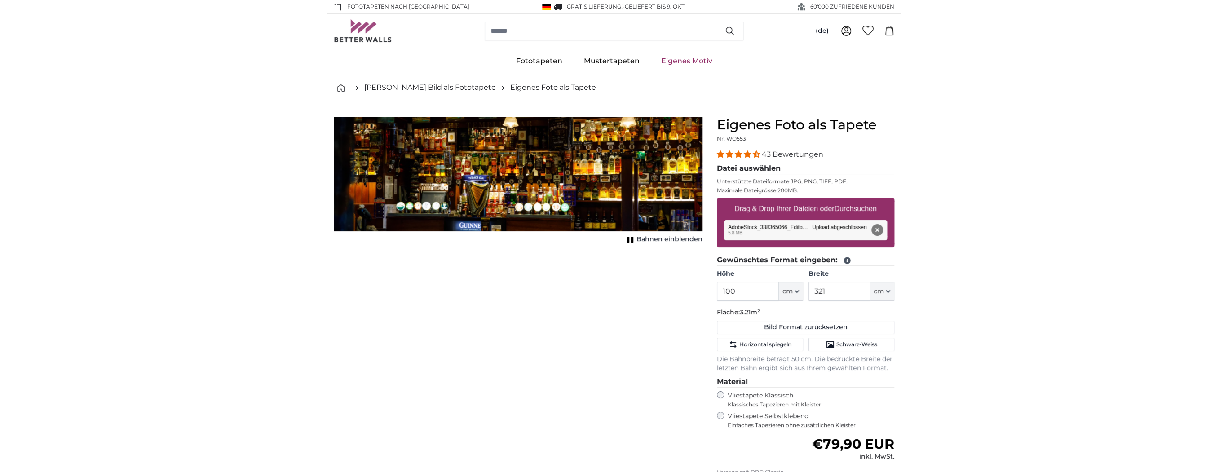
click at [399, 142] on img "1 of 1" at bounding box center [518, 174] width 369 height 115
